Goal: Task Accomplishment & Management: Complete application form

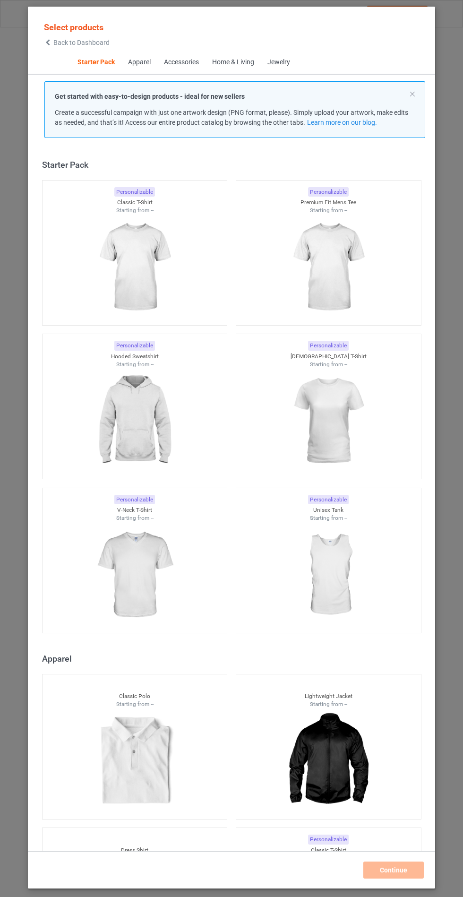
scroll to position [11, 0]
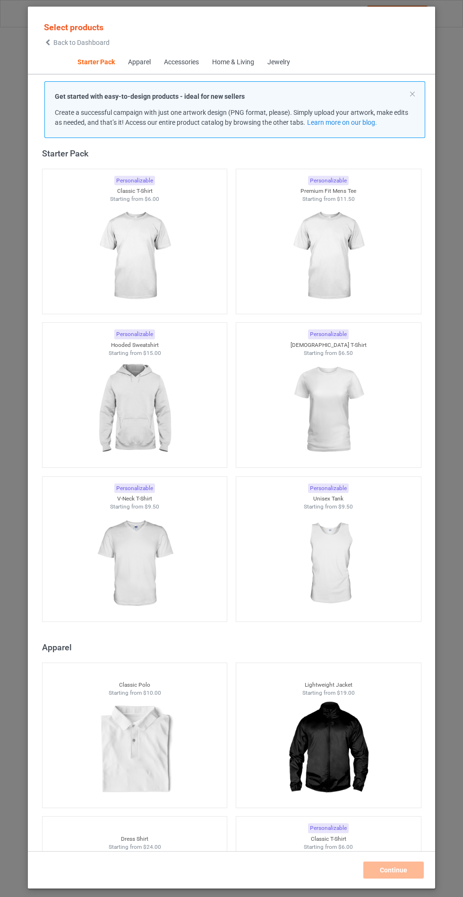
click at [154, 418] on img at bounding box center [134, 410] width 85 height 106
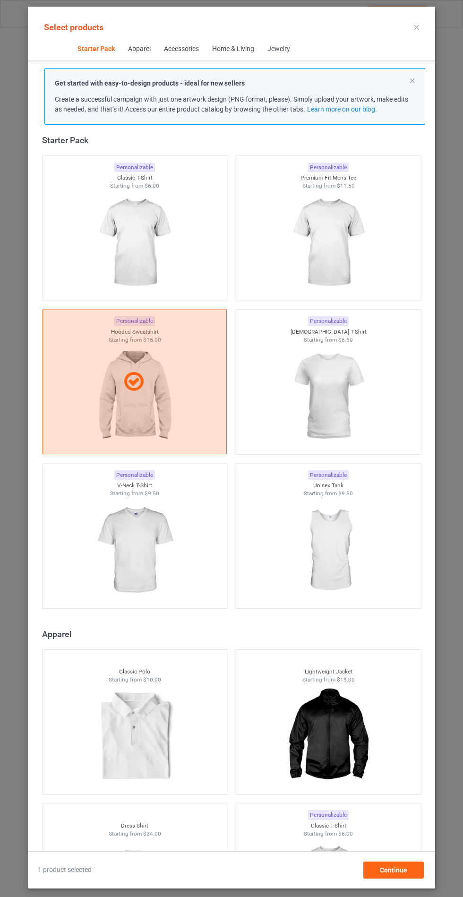
scroll to position [55, 0]
click at [403, 862] on div "1 product selected Continue" at bounding box center [232, 865] width 408 height 27
click at [403, 869] on span "Continue" at bounding box center [393, 871] width 27 height 8
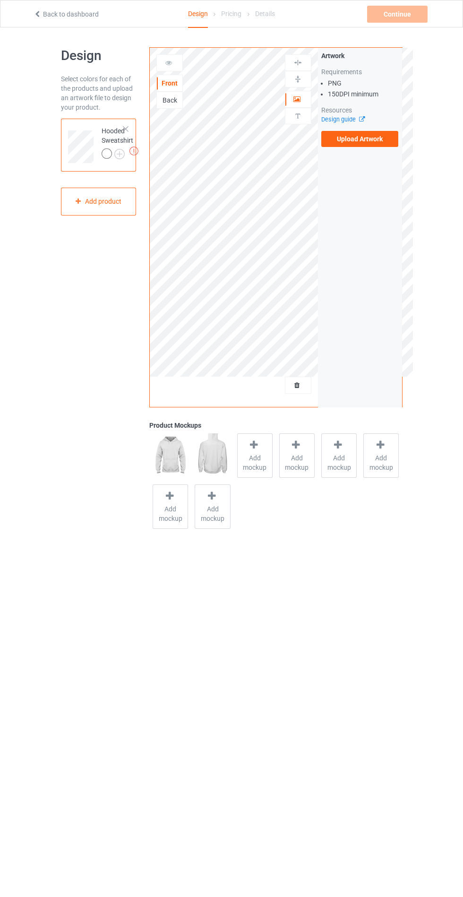
click at [388, 160] on div "Artwork Requirements PNG 150 DPI minimum Resources Design guide Upload Artwork" at bounding box center [360, 227] width 84 height 359
click at [374, 139] on label "Upload Artwork" at bounding box center [361, 139] width 78 height 16
click at [0, 0] on input "Upload Artwork" at bounding box center [0, 0] width 0 height 0
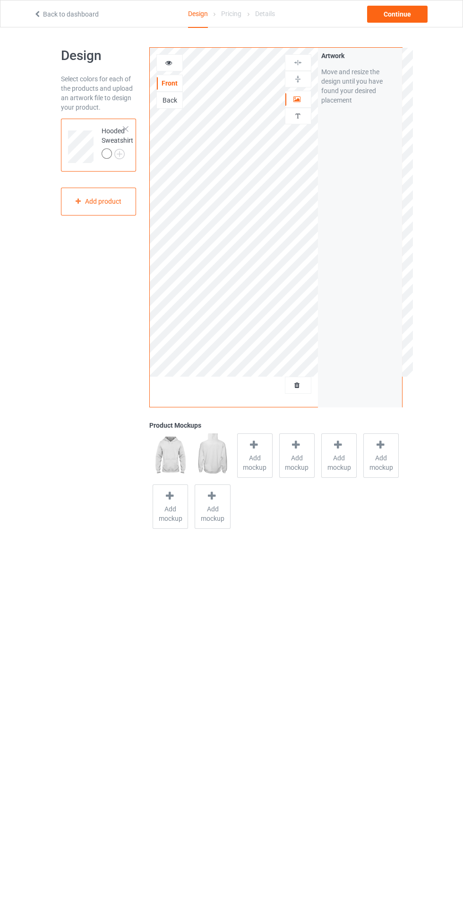
click at [259, 459] on span "Add mockup" at bounding box center [255, 462] width 35 height 19
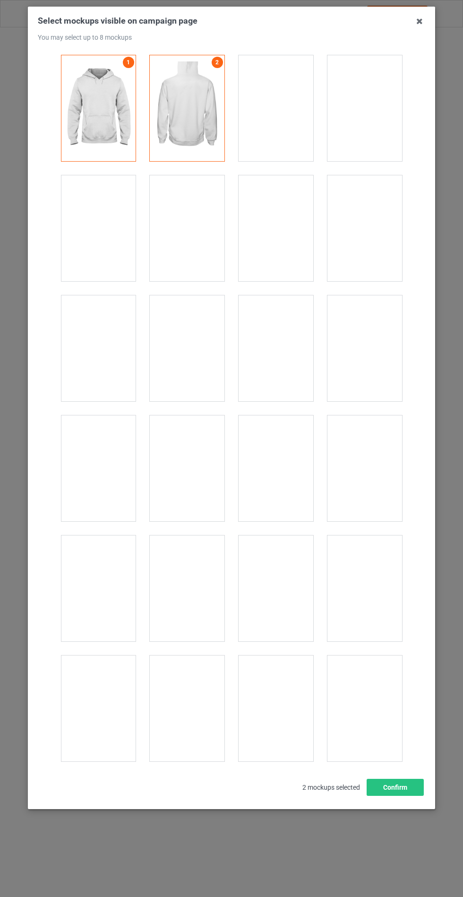
scroll to position [7632, 0]
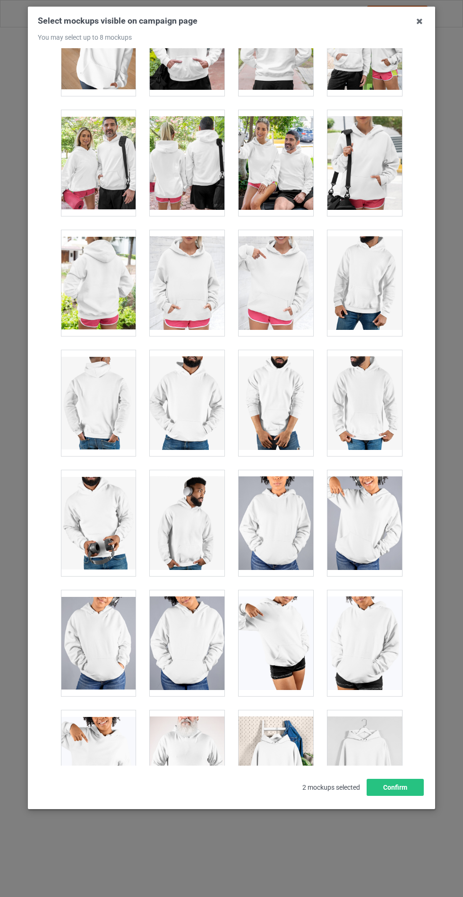
click at [206, 260] on div at bounding box center [187, 283] width 75 height 106
click at [401, 796] on button "Confirm" at bounding box center [395, 787] width 57 height 17
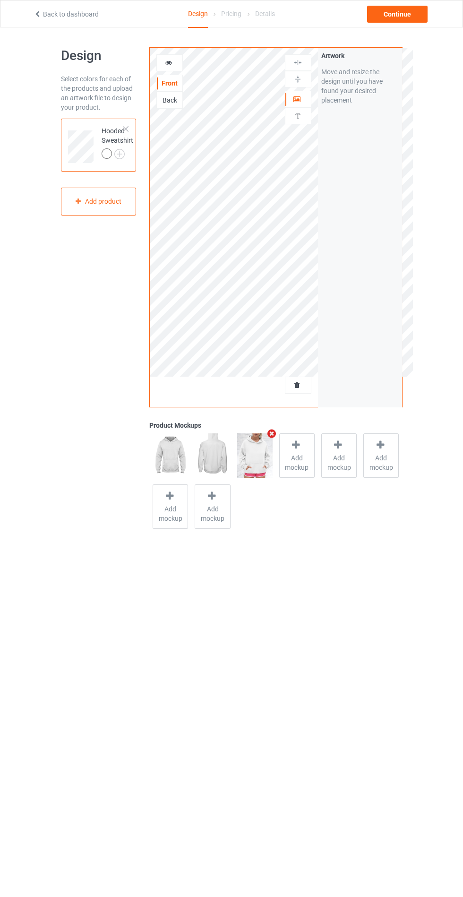
click at [0, 0] on img at bounding box center [0, 0] width 0 height 0
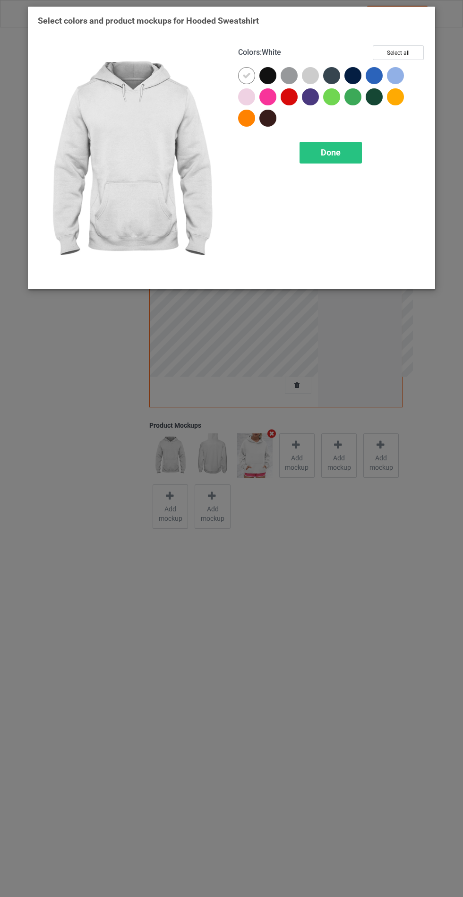
click at [264, 93] on div at bounding box center [268, 96] width 17 height 17
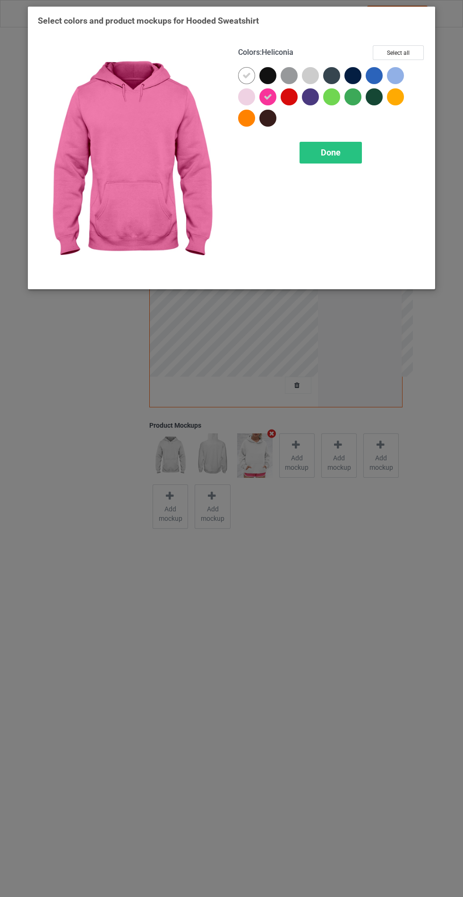
click at [285, 79] on div at bounding box center [289, 75] width 17 height 17
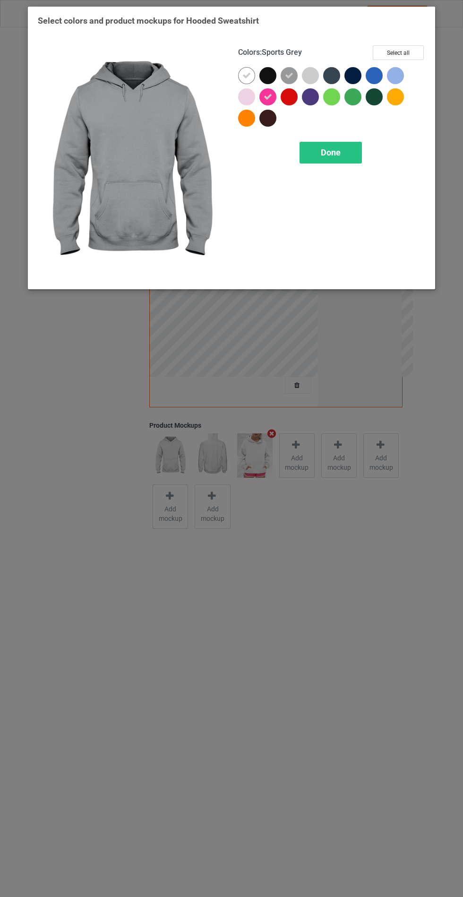
click at [267, 72] on div at bounding box center [268, 75] width 17 height 17
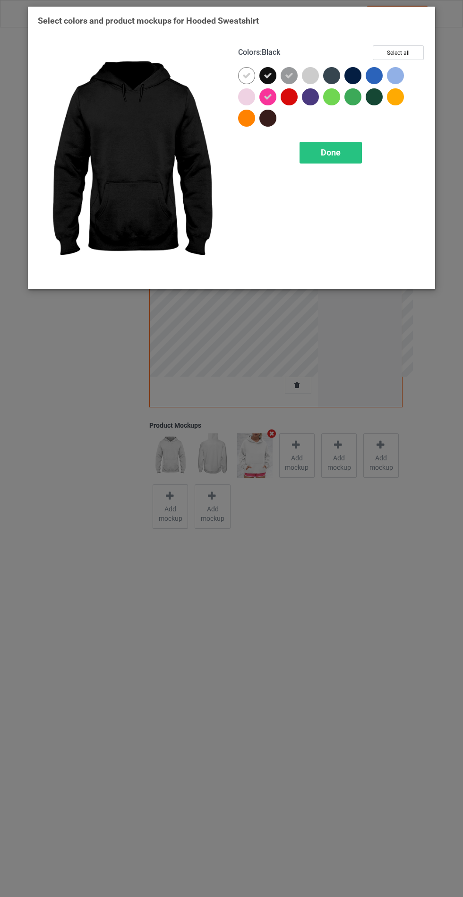
click at [268, 96] on icon at bounding box center [268, 97] width 9 height 9
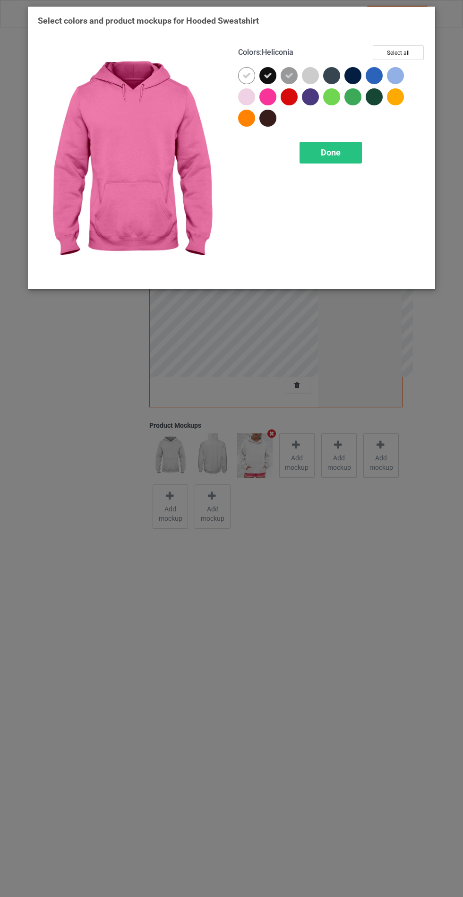
click at [354, 79] on div at bounding box center [353, 75] width 17 height 17
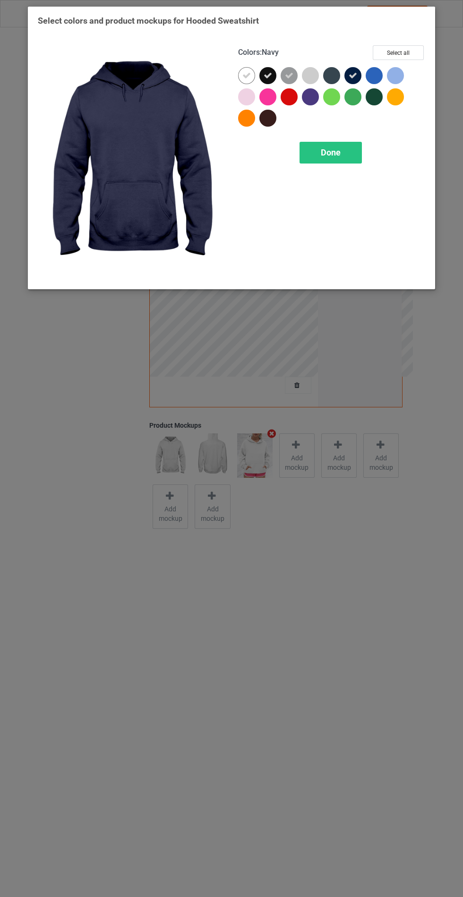
click at [330, 78] on div at bounding box center [331, 75] width 17 height 17
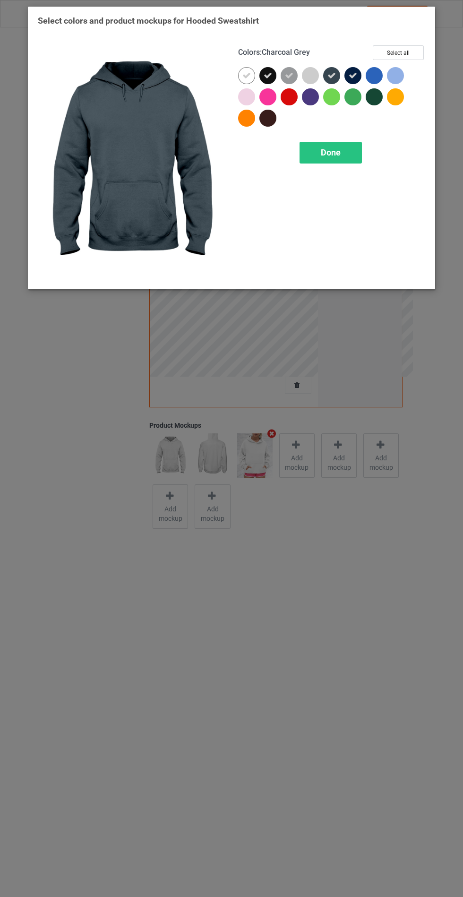
click at [267, 124] on div at bounding box center [268, 118] width 17 height 17
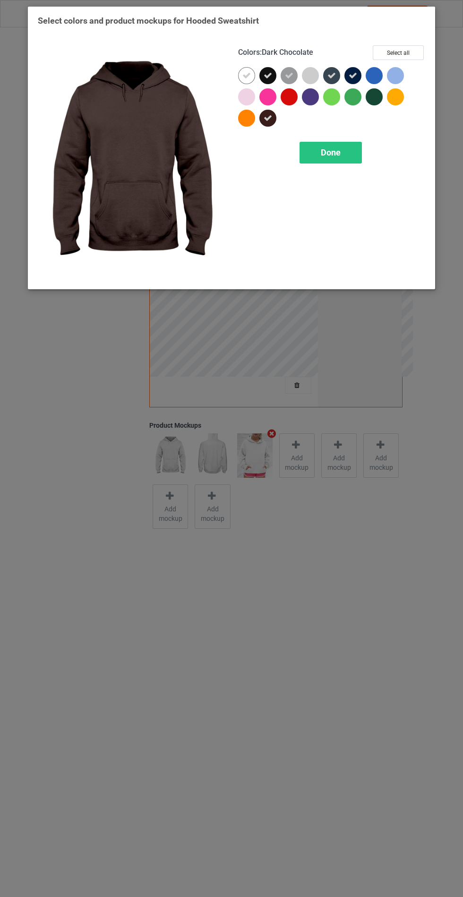
click at [310, 100] on div at bounding box center [310, 96] width 17 height 17
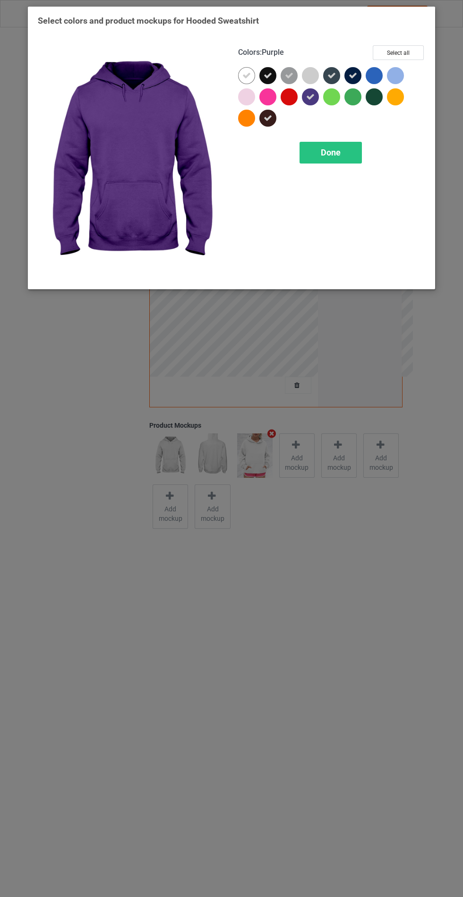
click at [343, 150] on div "Done" at bounding box center [331, 153] width 62 height 22
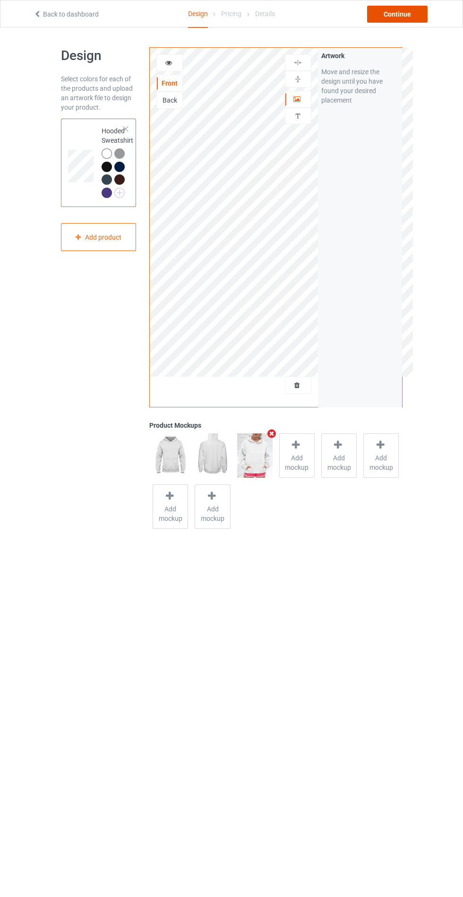
click at [400, 14] on div "Continue" at bounding box center [397, 14] width 61 height 17
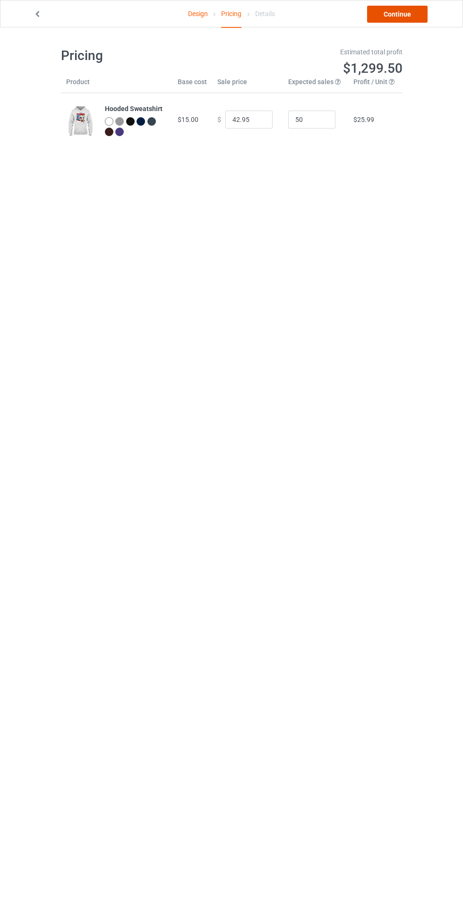
click at [416, 8] on link "Continue" at bounding box center [397, 14] width 61 height 17
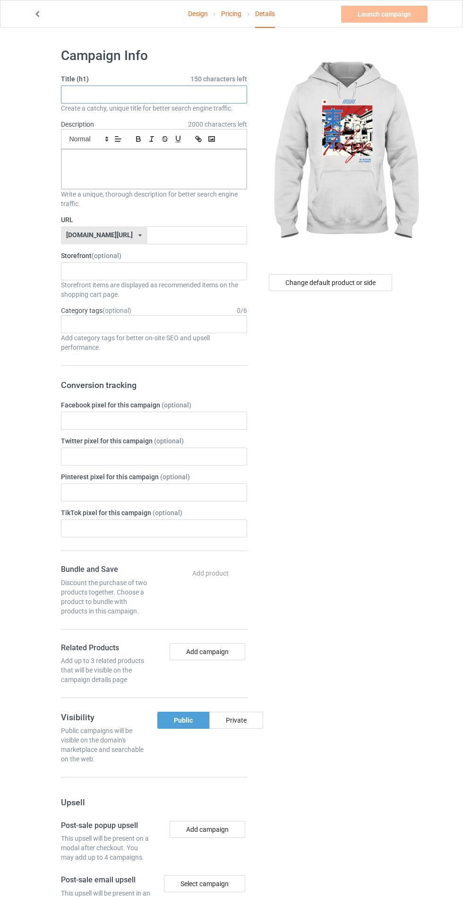
click at [214, 97] on input "text" at bounding box center [154, 95] width 186 height 18
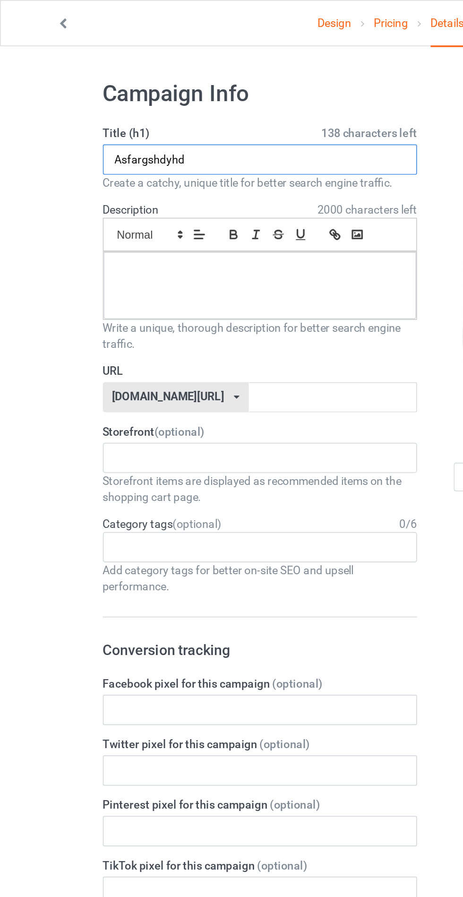
type input "Asfargshdyhd"
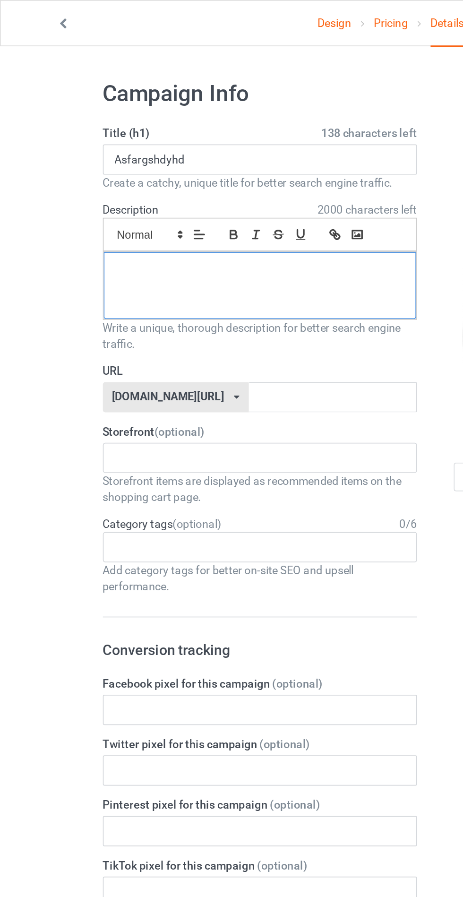
click at [90, 174] on div at bounding box center [153, 169] width 185 height 40
click at [183, 234] on input "text" at bounding box center [198, 235] width 100 height 18
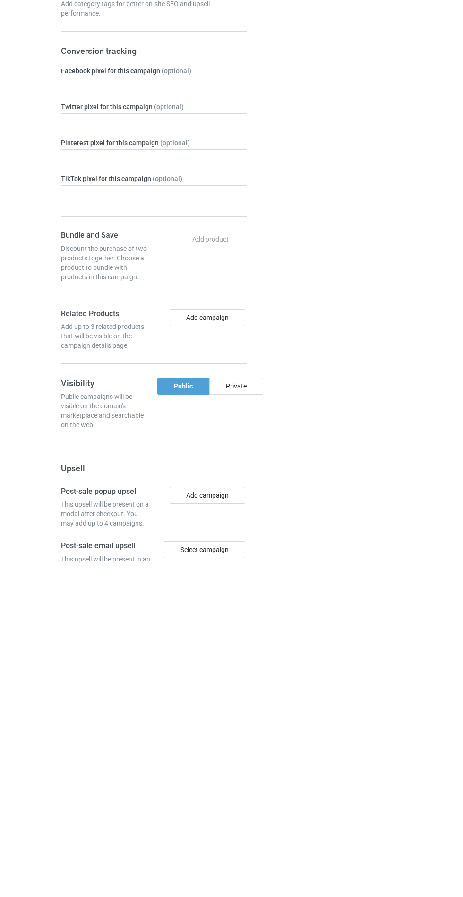
type input "Asdrhtfdgj"
click at [249, 723] on div "Private" at bounding box center [236, 720] width 54 height 17
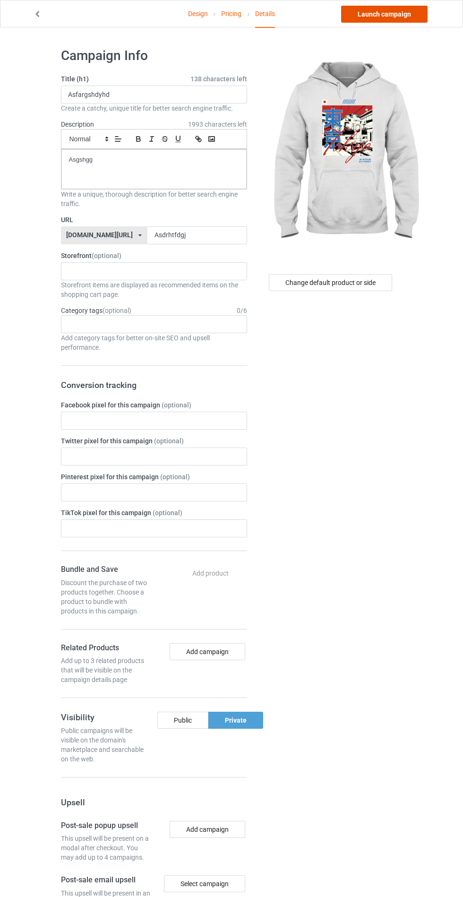
click at [382, 14] on link "Launch campaign" at bounding box center [384, 14] width 87 height 17
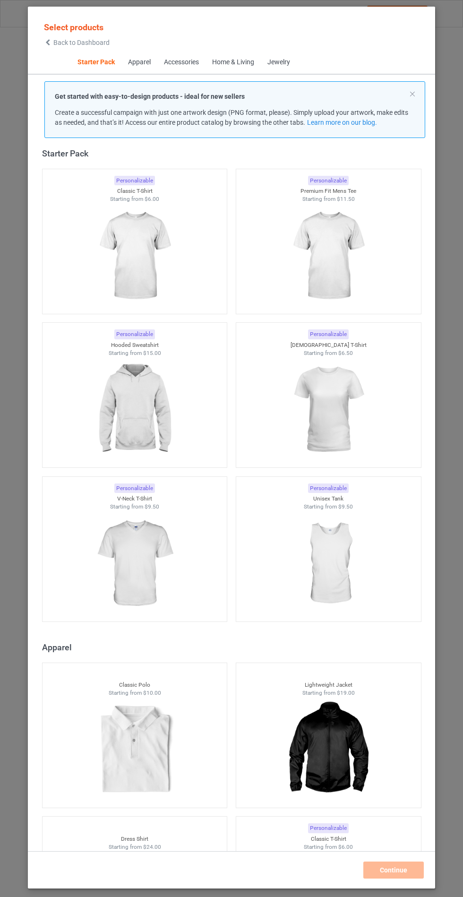
click at [169, 421] on img at bounding box center [134, 410] width 85 height 106
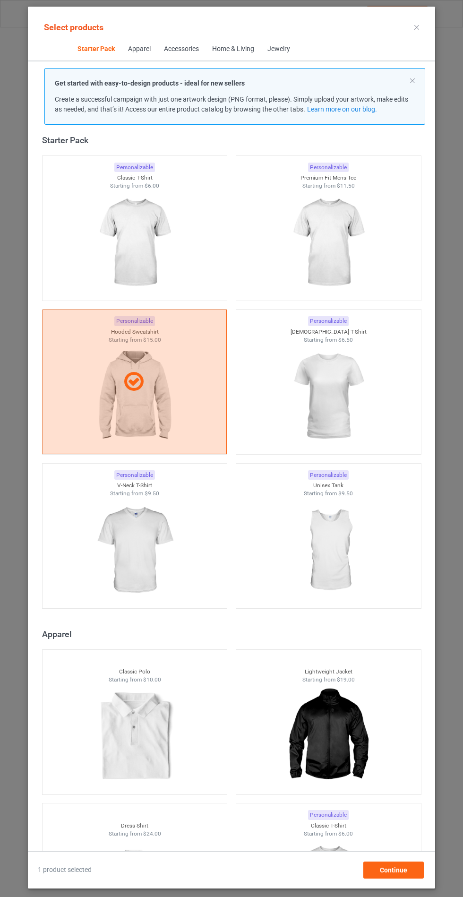
scroll to position [55, 0]
click at [398, 872] on span "Continue" at bounding box center [393, 871] width 27 height 8
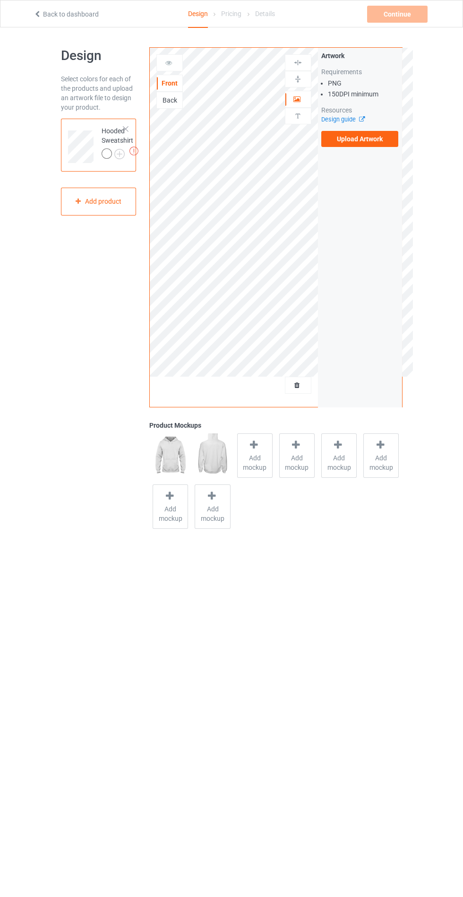
click at [374, 142] on label "Upload Artwork" at bounding box center [361, 139] width 78 height 16
click at [0, 0] on input "Upload Artwork" at bounding box center [0, 0] width 0 height 0
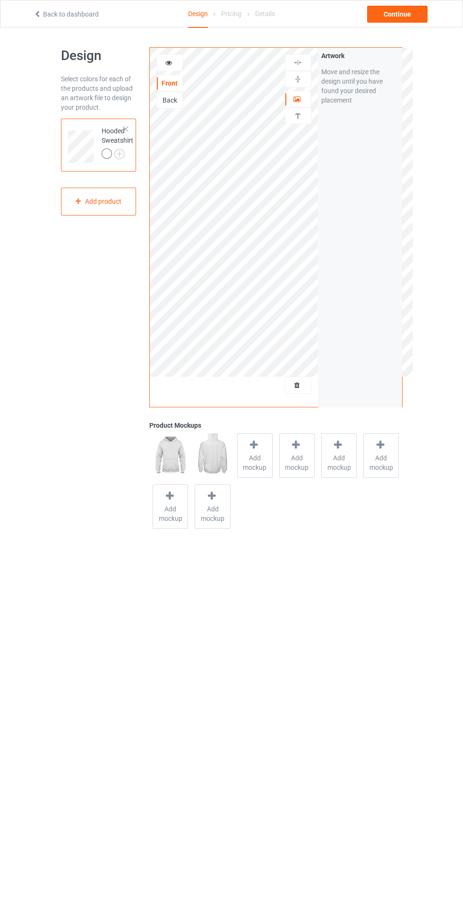
click at [248, 459] on span "Add mockup" at bounding box center [255, 462] width 35 height 19
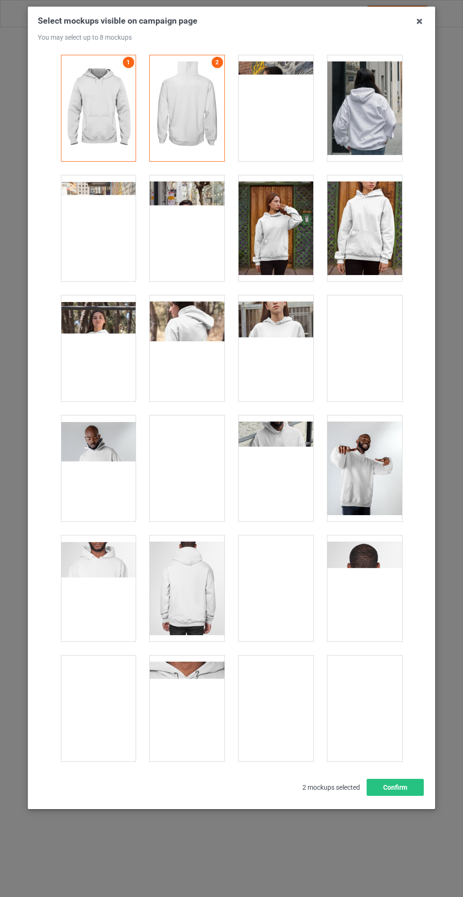
scroll to position [7632, 0]
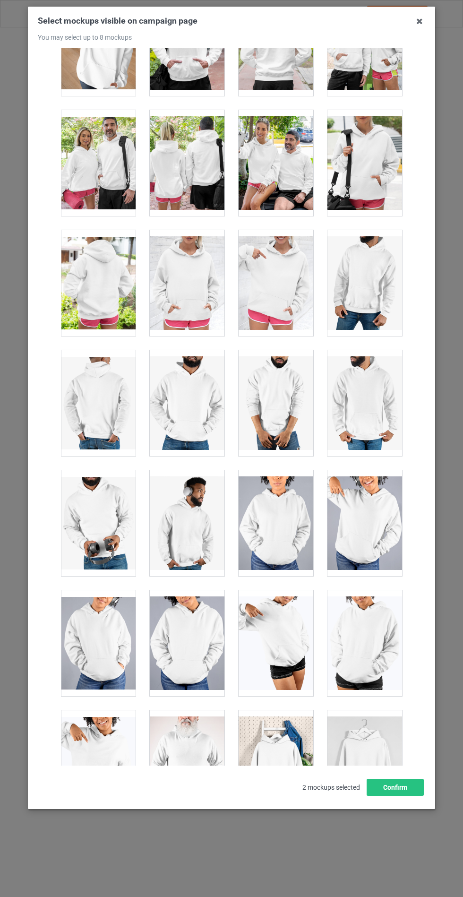
click at [188, 264] on div at bounding box center [187, 283] width 75 height 106
click at [383, 796] on button "Confirm" at bounding box center [395, 787] width 57 height 17
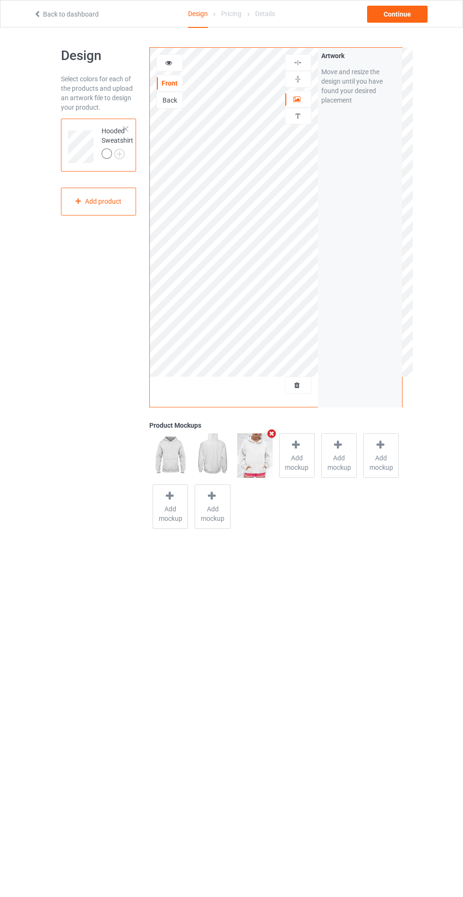
click at [0, 0] on img at bounding box center [0, 0] width 0 height 0
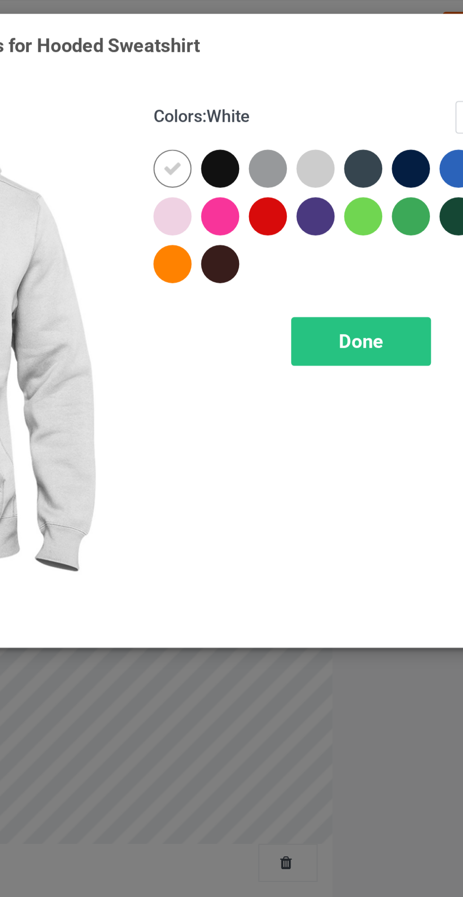
click at [270, 77] on div at bounding box center [268, 75] width 17 height 17
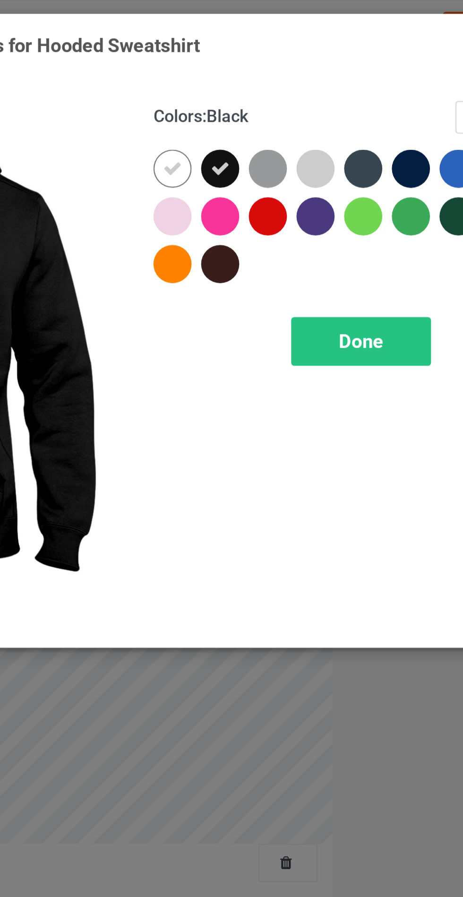
click at [265, 122] on div at bounding box center [268, 118] width 17 height 17
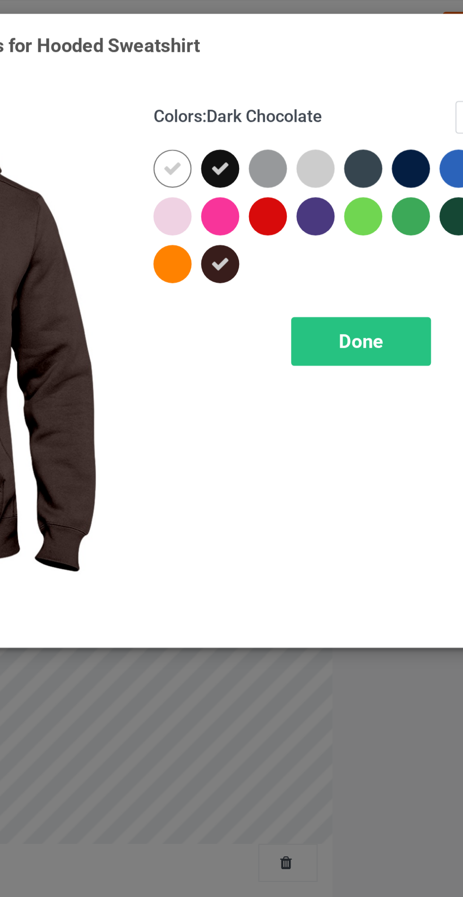
click at [329, 73] on div at bounding box center [331, 75] width 17 height 17
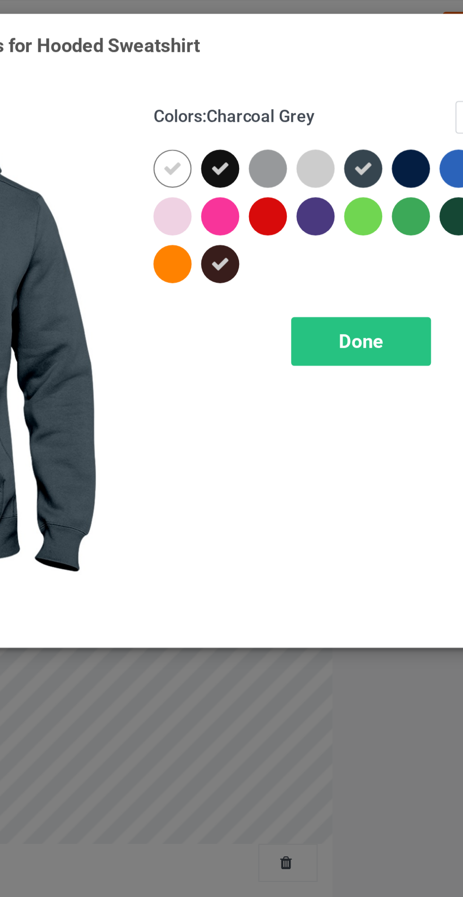
click at [350, 72] on div at bounding box center [353, 75] width 17 height 17
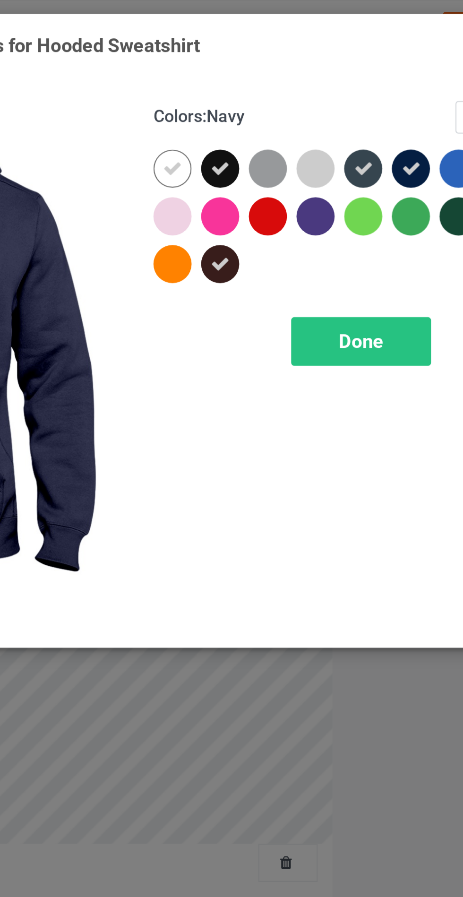
click at [309, 96] on div at bounding box center [310, 96] width 17 height 17
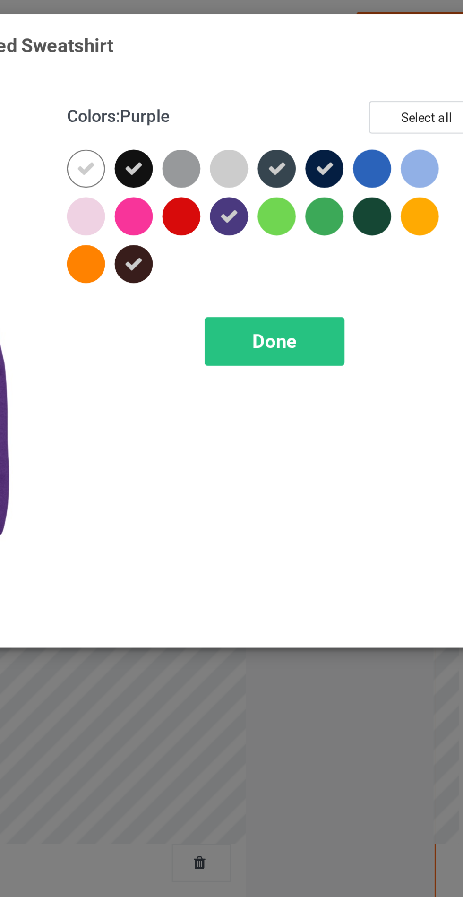
click at [341, 154] on div "Done" at bounding box center [331, 153] width 62 height 22
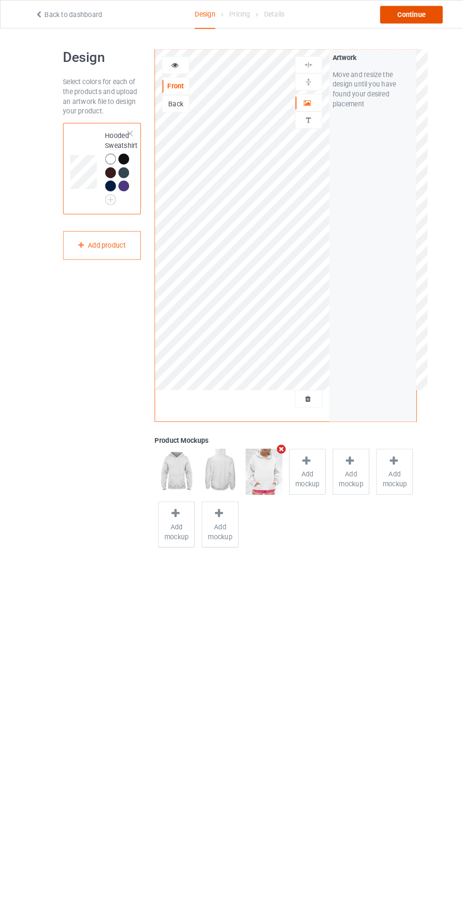
click at [409, 13] on div "Continue" at bounding box center [397, 14] width 61 height 17
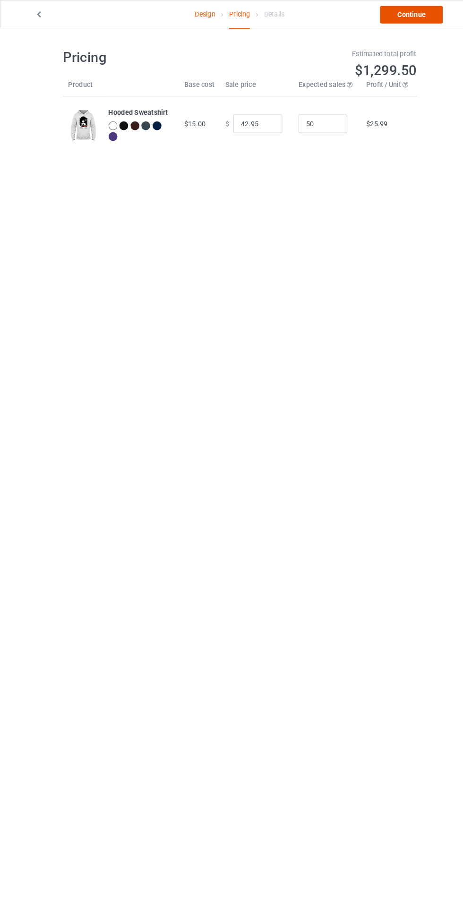
click at [401, 18] on link "Continue" at bounding box center [397, 14] width 61 height 17
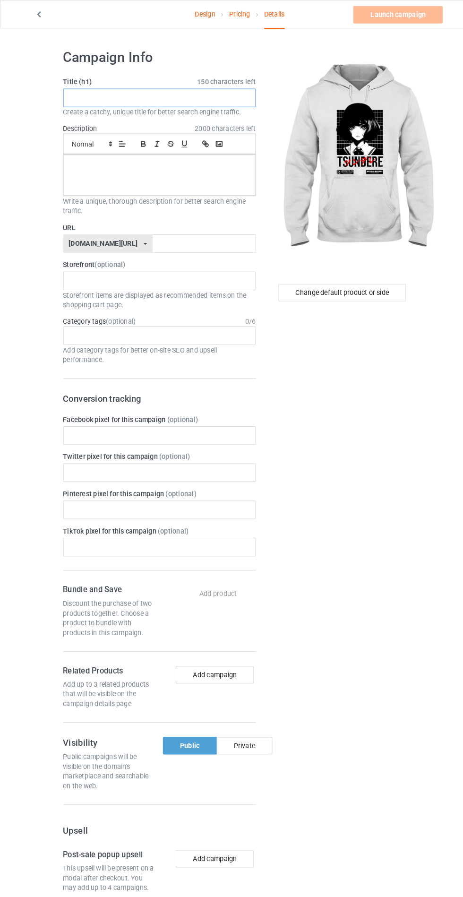
click at [155, 91] on input "text" at bounding box center [154, 95] width 186 height 18
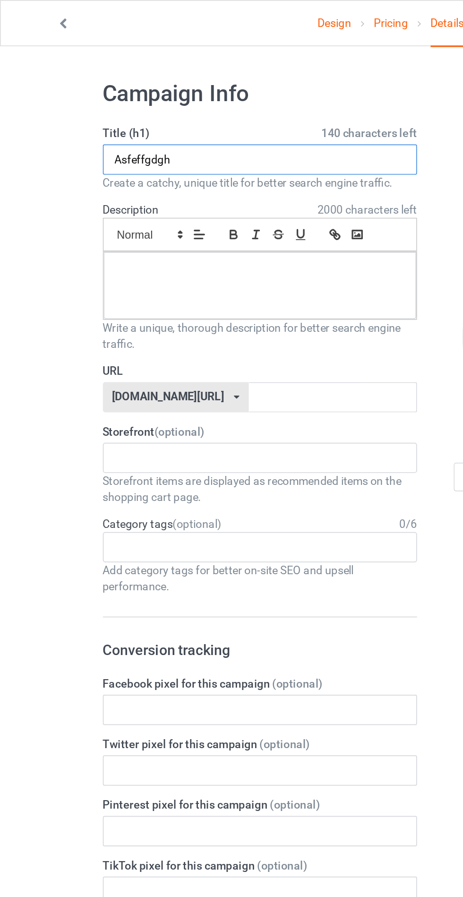
type input "Asfeffgdgh"
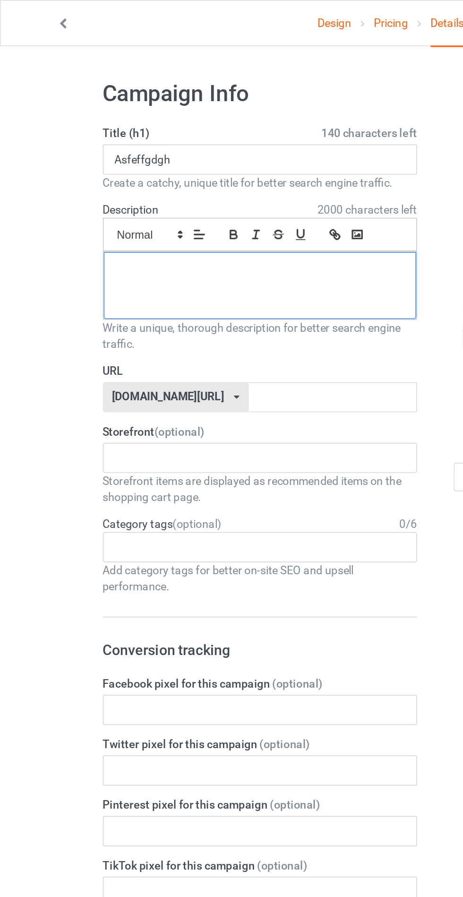
click at [139, 172] on div at bounding box center [153, 169] width 185 height 40
click at [151, 233] on input "text" at bounding box center [198, 235] width 100 height 18
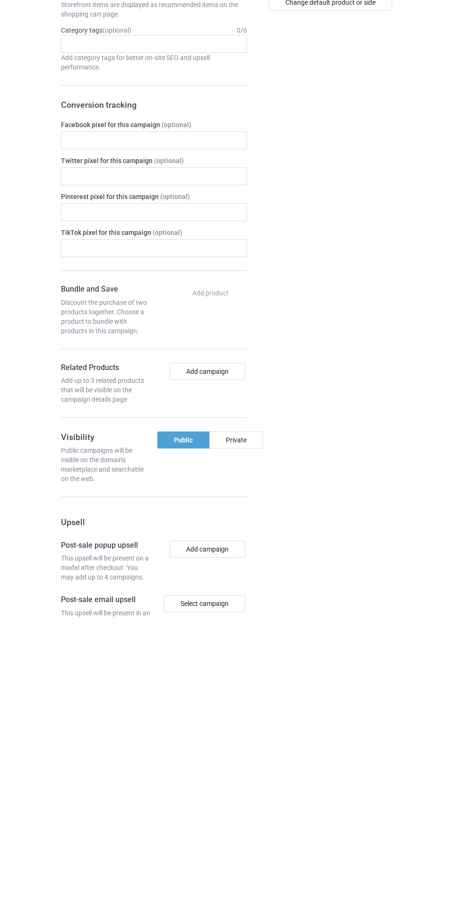
type input "Htfscrhfc"
click at [249, 723] on div "Private" at bounding box center [236, 720] width 54 height 17
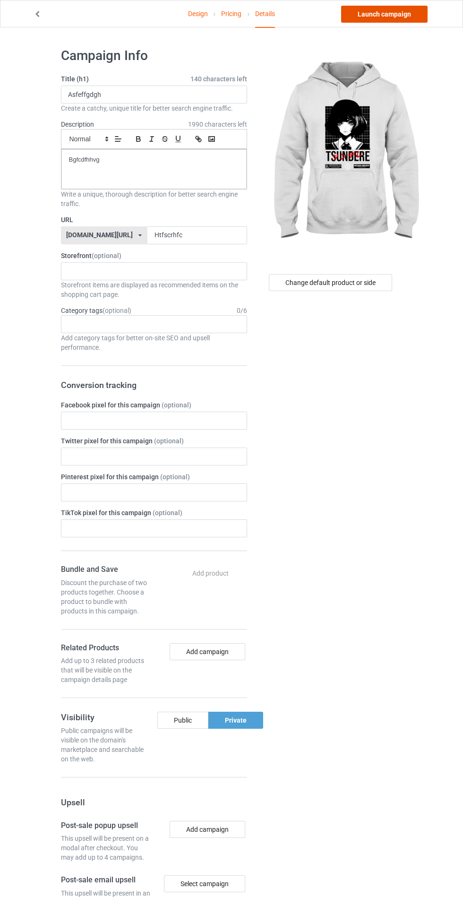
click at [402, 12] on link "Launch campaign" at bounding box center [384, 14] width 87 height 17
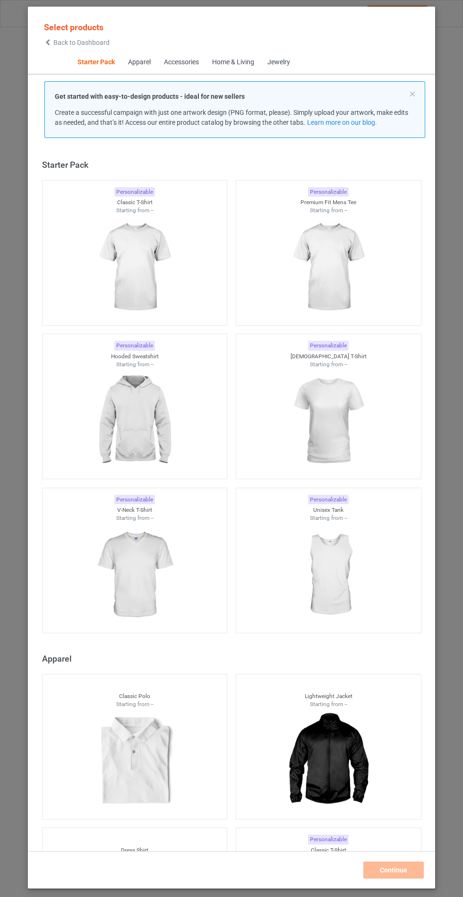
scroll to position [11, 0]
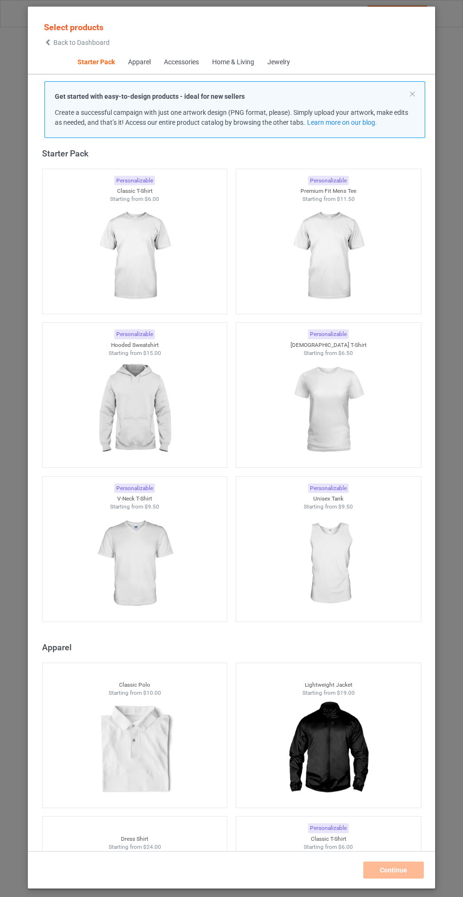
click at [137, 415] on img at bounding box center [134, 410] width 85 height 106
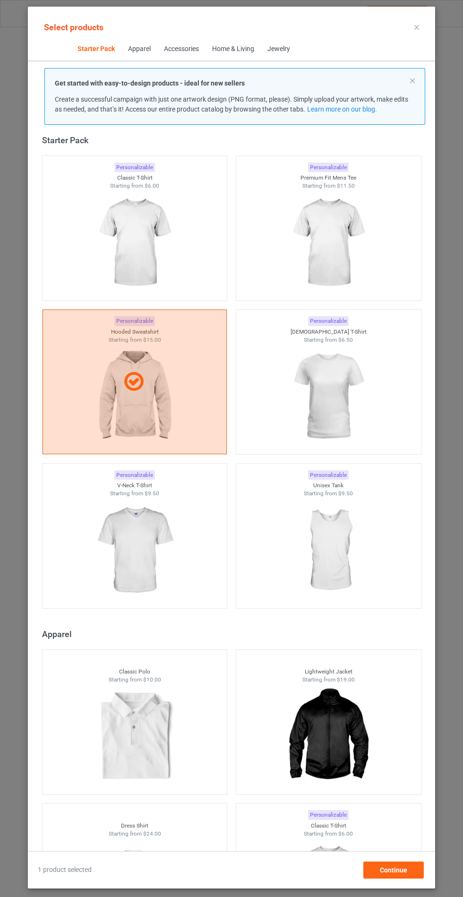
scroll to position [55, 0]
click at [414, 877] on div "Continue" at bounding box center [394, 870] width 61 height 17
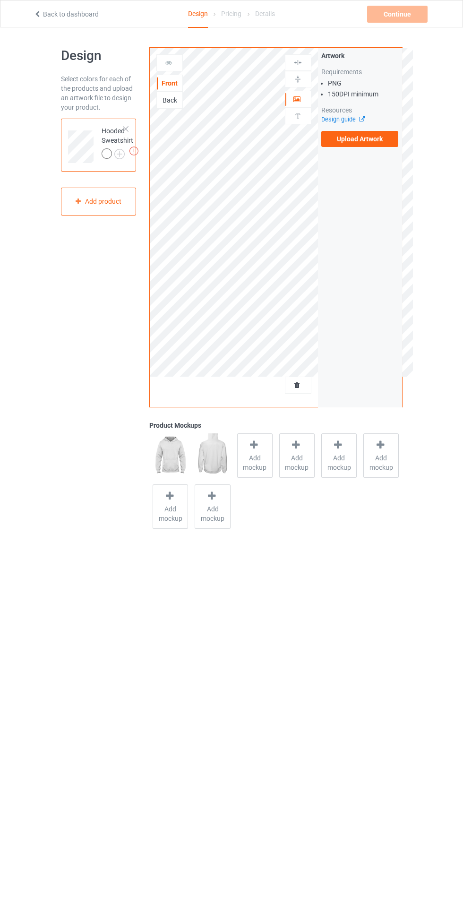
click at [387, 143] on label "Upload Artwork" at bounding box center [361, 139] width 78 height 16
click at [0, 0] on input "Upload Artwork" at bounding box center [0, 0] width 0 height 0
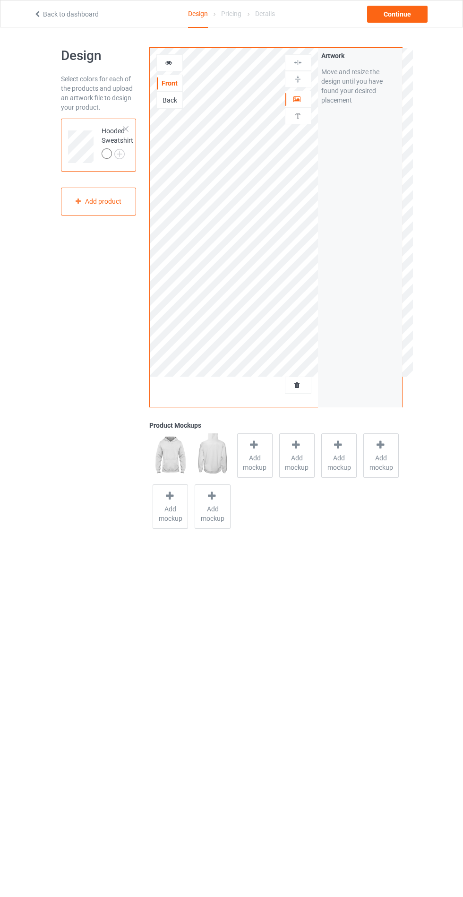
click at [137, 148] on td "Hooded Sweatshirt" at bounding box center [117, 143] width 42 height 42
click at [0, 0] on img at bounding box center [0, 0] width 0 height 0
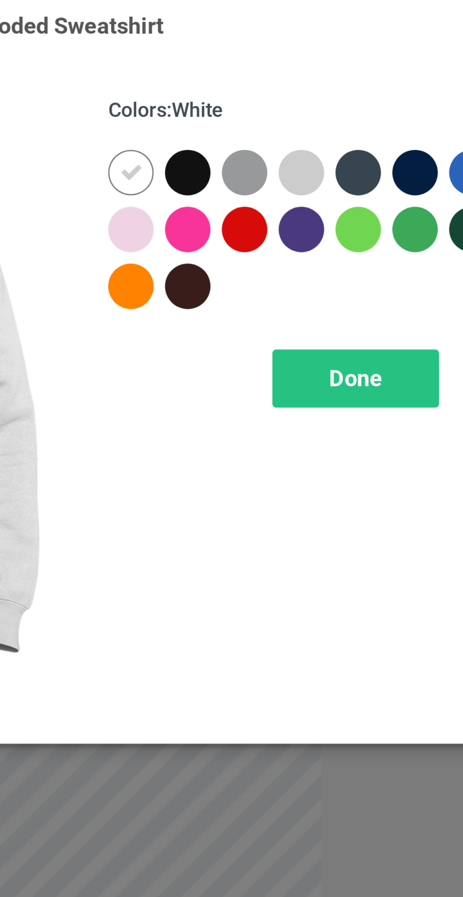
click at [369, 264] on div "Colors : White Select all Done" at bounding box center [332, 162] width 200 height 247
click at [331, 73] on div at bounding box center [331, 75] width 17 height 17
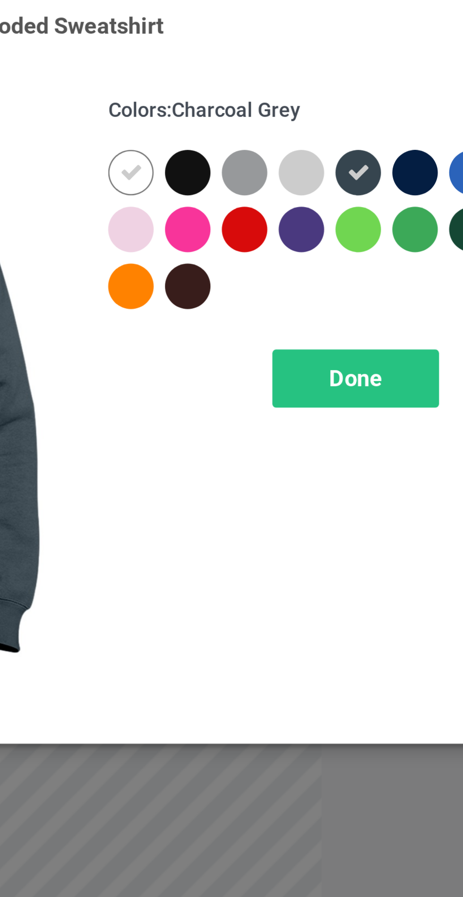
click at [348, 72] on div at bounding box center [353, 75] width 17 height 17
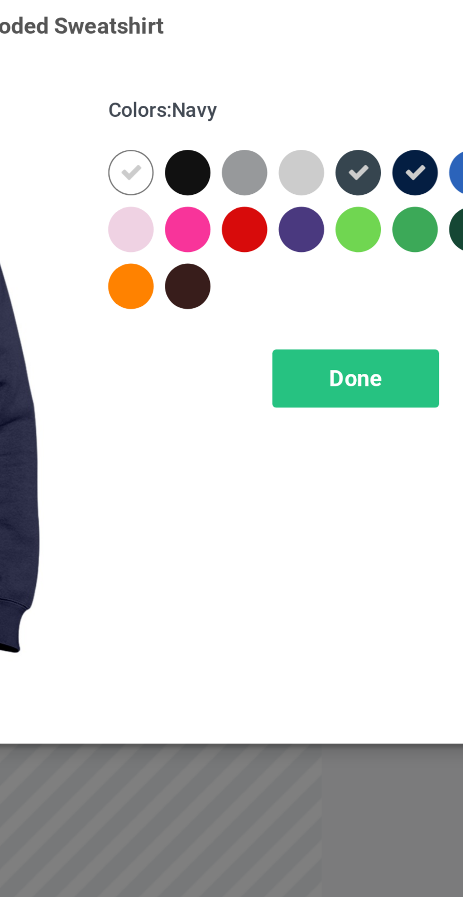
click at [269, 77] on div at bounding box center [268, 75] width 17 height 17
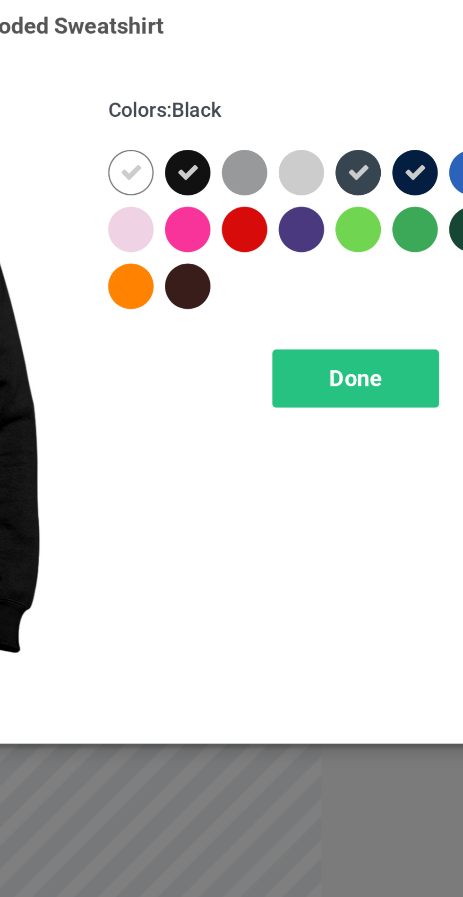
click at [268, 121] on div at bounding box center [268, 118] width 17 height 17
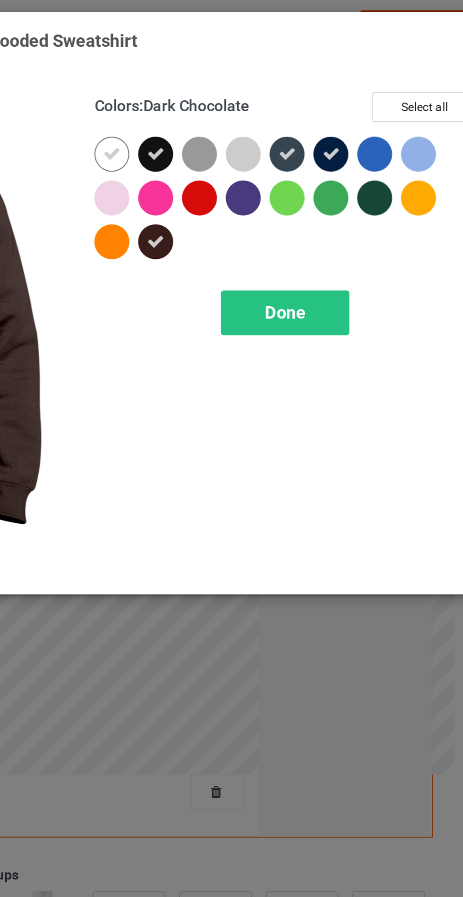
click at [412, 387] on div "Select colors and product mockups for Hooded Sweatshirt Colors : Dark Chocolate…" at bounding box center [231, 448] width 463 height 897
click at [376, 95] on div at bounding box center [374, 96] width 17 height 17
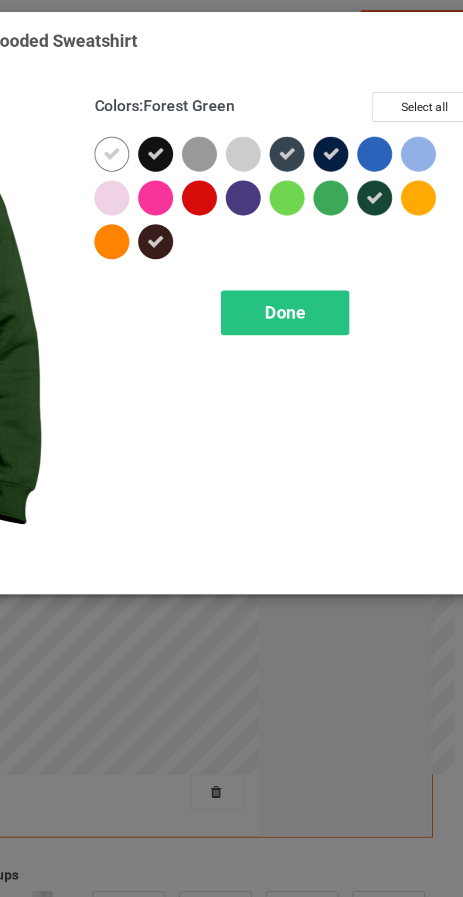
click at [311, 100] on div at bounding box center [310, 96] width 17 height 17
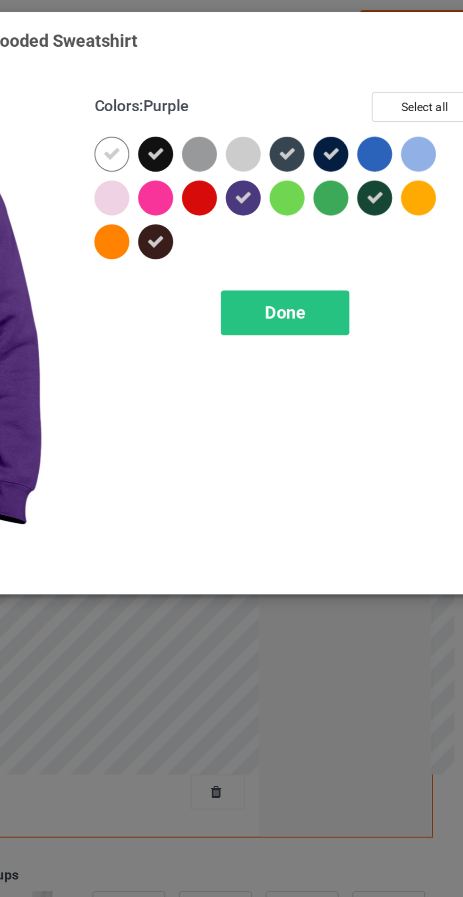
click at [376, 73] on div at bounding box center [374, 75] width 17 height 17
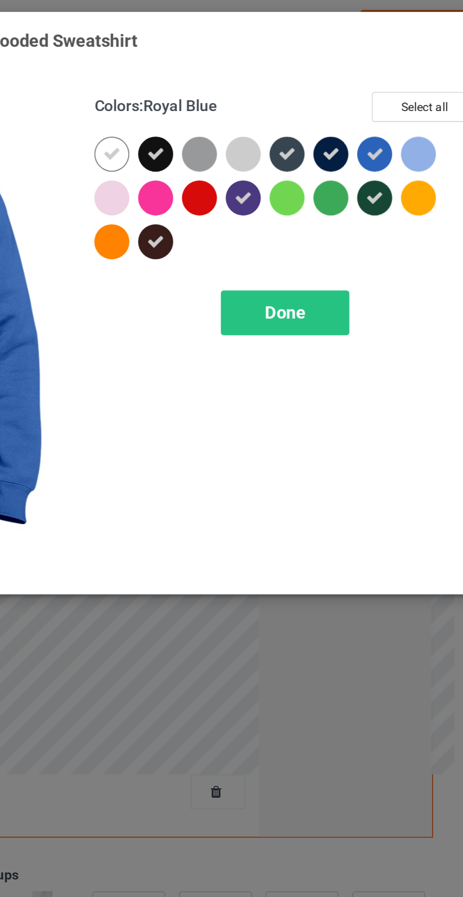
click at [343, 150] on div "Done" at bounding box center [331, 153] width 62 height 22
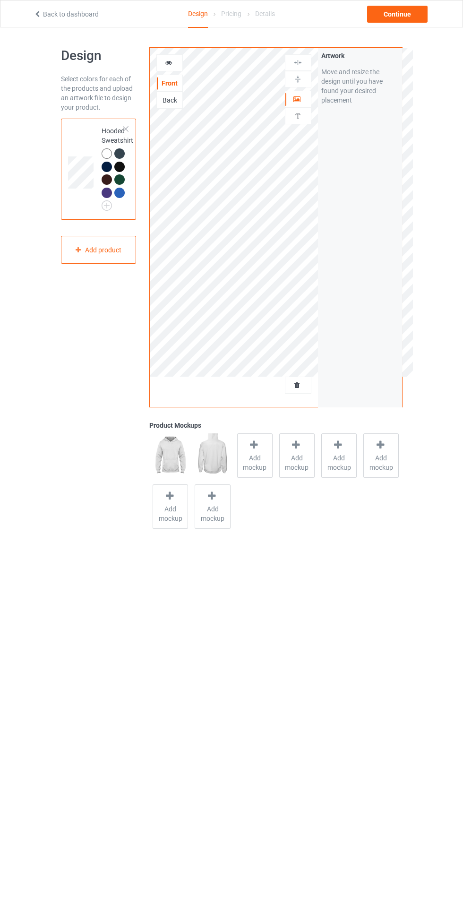
click at [258, 459] on span "Add mockup" at bounding box center [255, 462] width 35 height 19
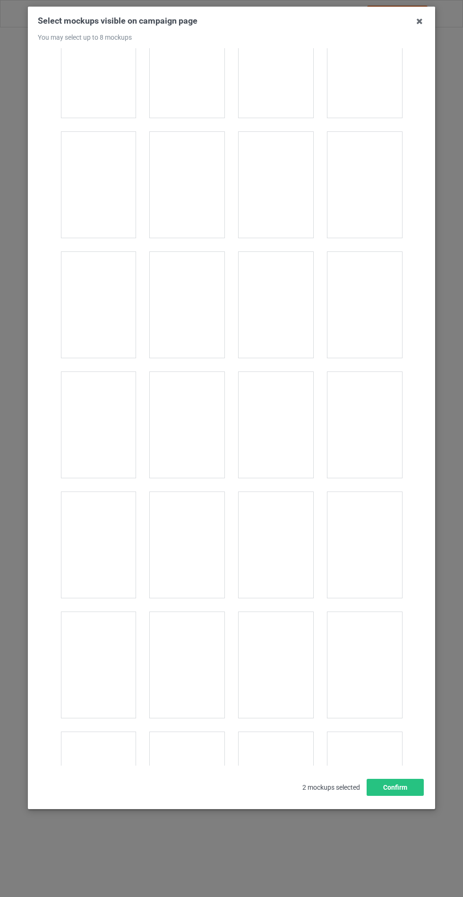
scroll to position [7632, 0]
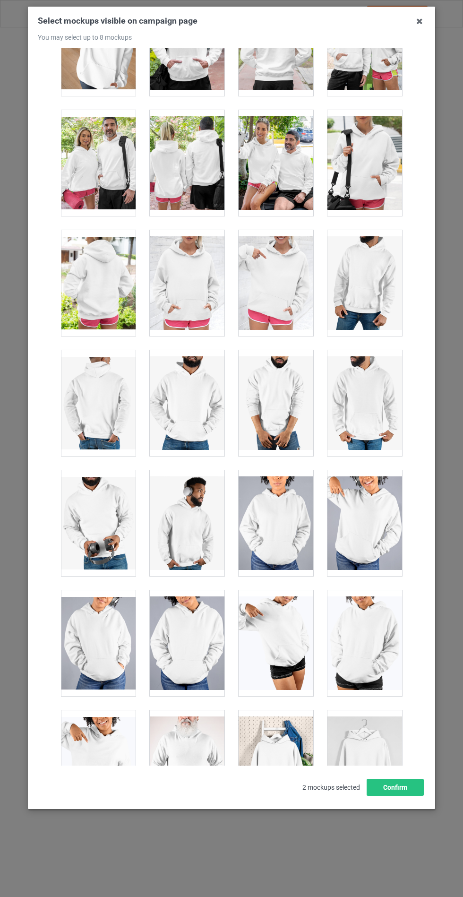
click at [202, 268] on div at bounding box center [187, 283] width 75 height 106
click at [408, 796] on button "Confirm" at bounding box center [395, 787] width 57 height 17
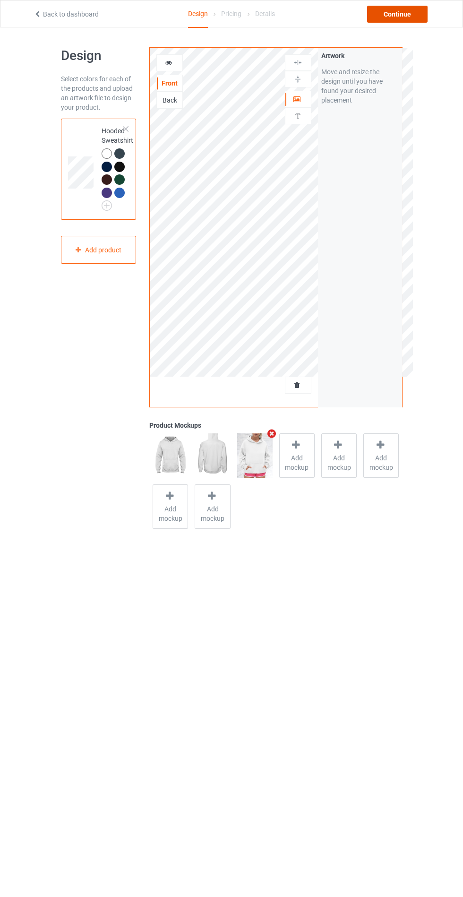
click at [401, 14] on div "Continue" at bounding box center [397, 14] width 61 height 17
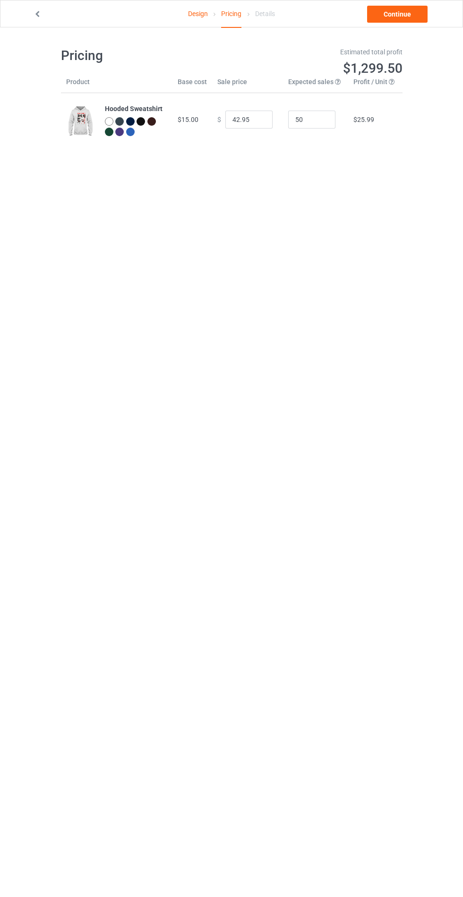
click at [393, 39] on div "Pricing Estimated total profit $1,299.50 Product Base cost Sale price Expected …" at bounding box center [232, 96] width 342 height 139
click at [395, 13] on link "Continue" at bounding box center [397, 14] width 61 height 17
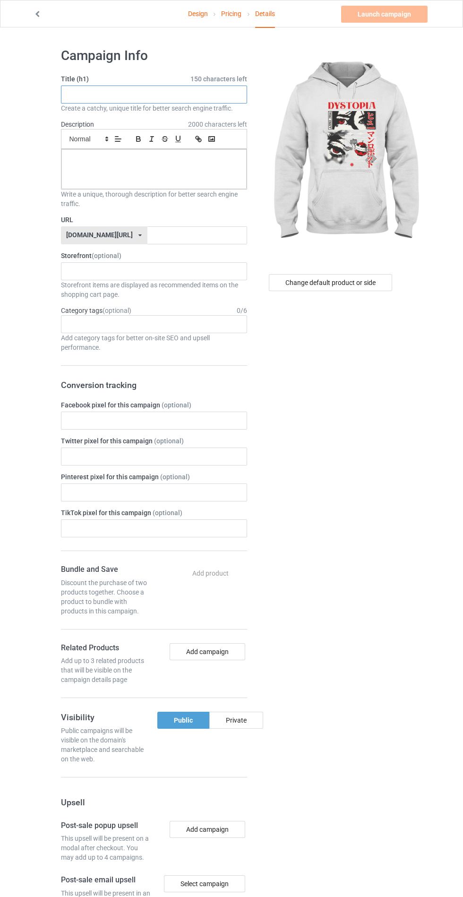
click at [174, 93] on input "text" at bounding box center [154, 95] width 186 height 18
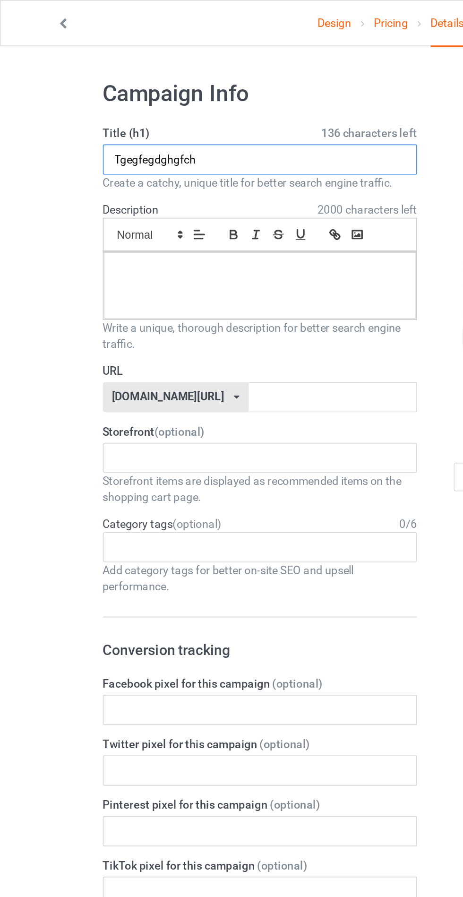
type input "Tgegfegdghgfch"
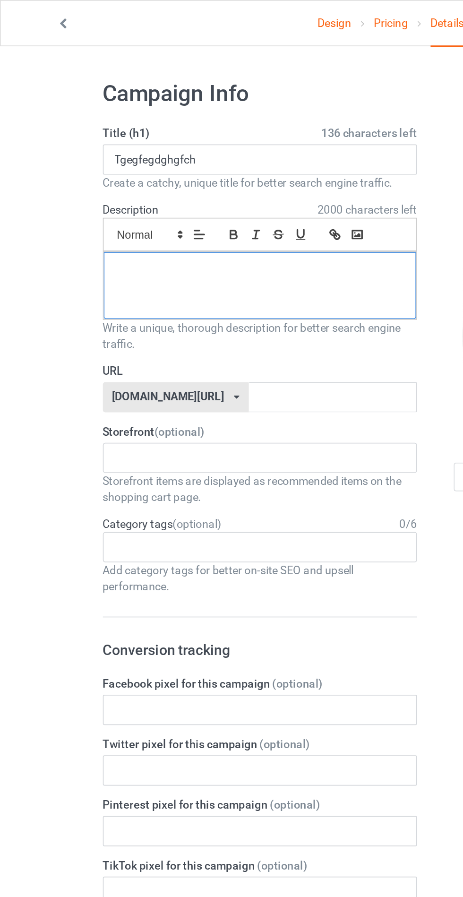
click at [152, 164] on p at bounding box center [154, 160] width 170 height 9
click at [183, 236] on input "text" at bounding box center [198, 235] width 100 height 18
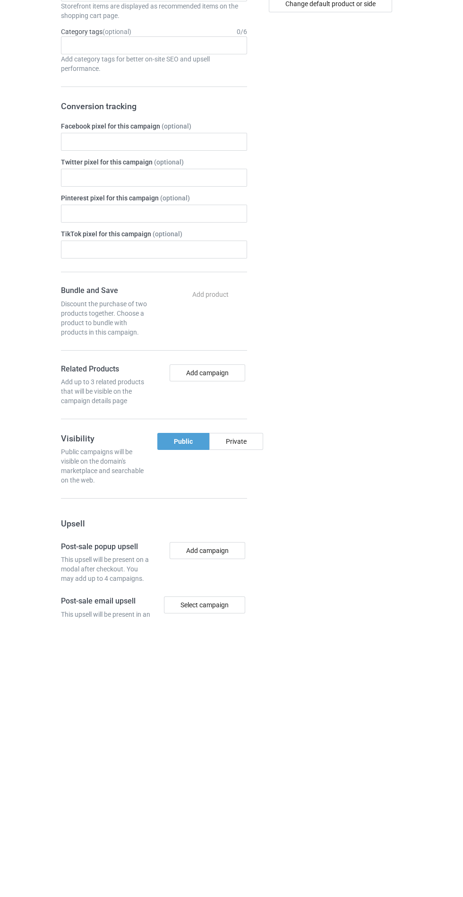
type input "Byrbgdkhg"
click at [252, 723] on div "Private" at bounding box center [236, 720] width 54 height 17
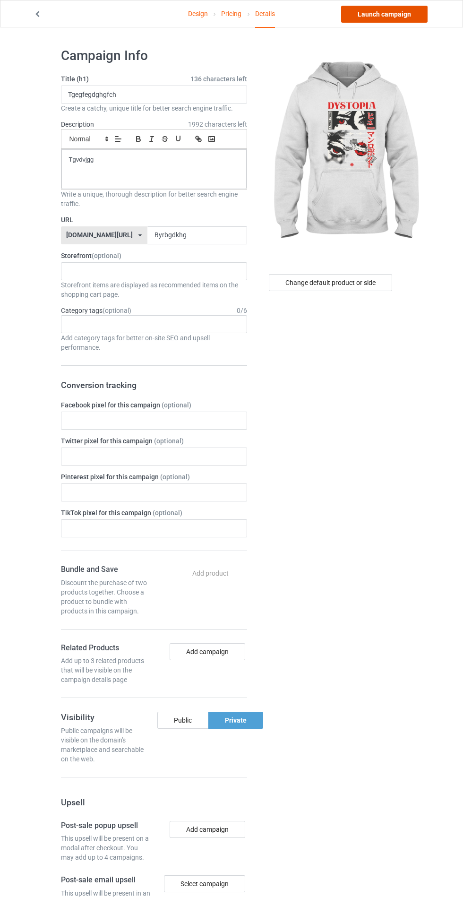
click at [401, 14] on link "Launch campaign" at bounding box center [384, 14] width 87 height 17
